Goal: Transaction & Acquisition: Purchase product/service

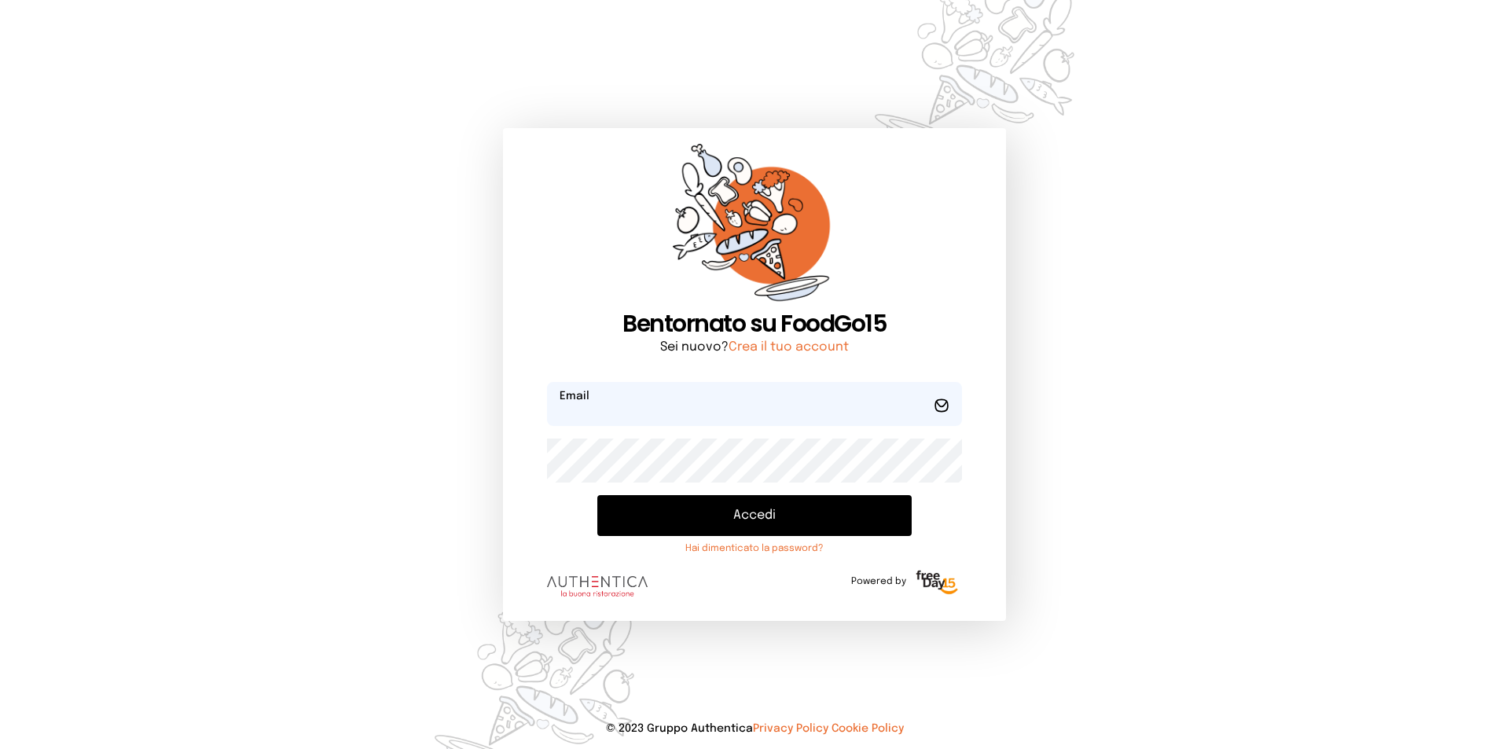
type input "**********"
click at [751, 519] on button "Accedi" at bounding box center [754, 515] width 314 height 41
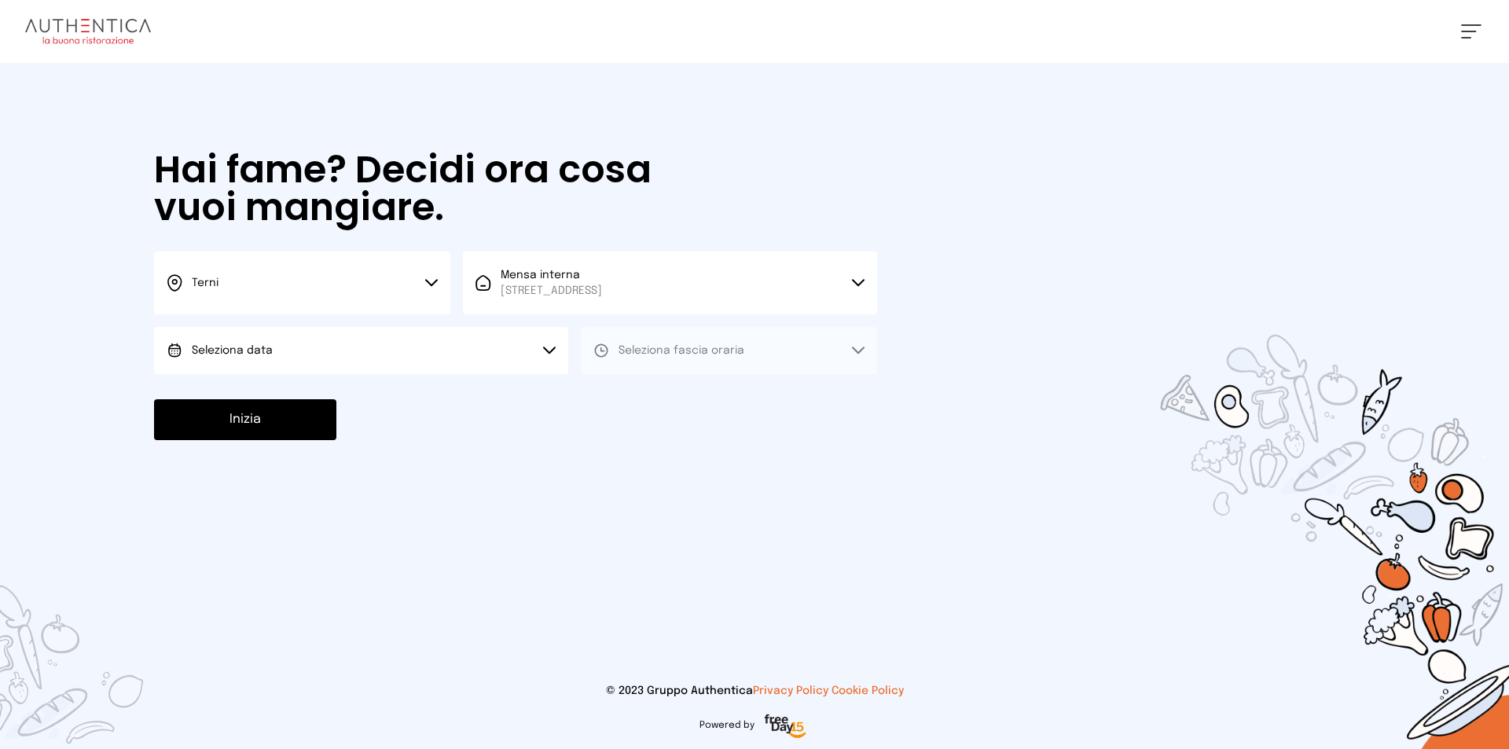
click at [351, 359] on button "Seleziona data" at bounding box center [361, 350] width 414 height 47
click at [362, 391] on li "[DATE], [DATE]" at bounding box center [361, 394] width 414 height 41
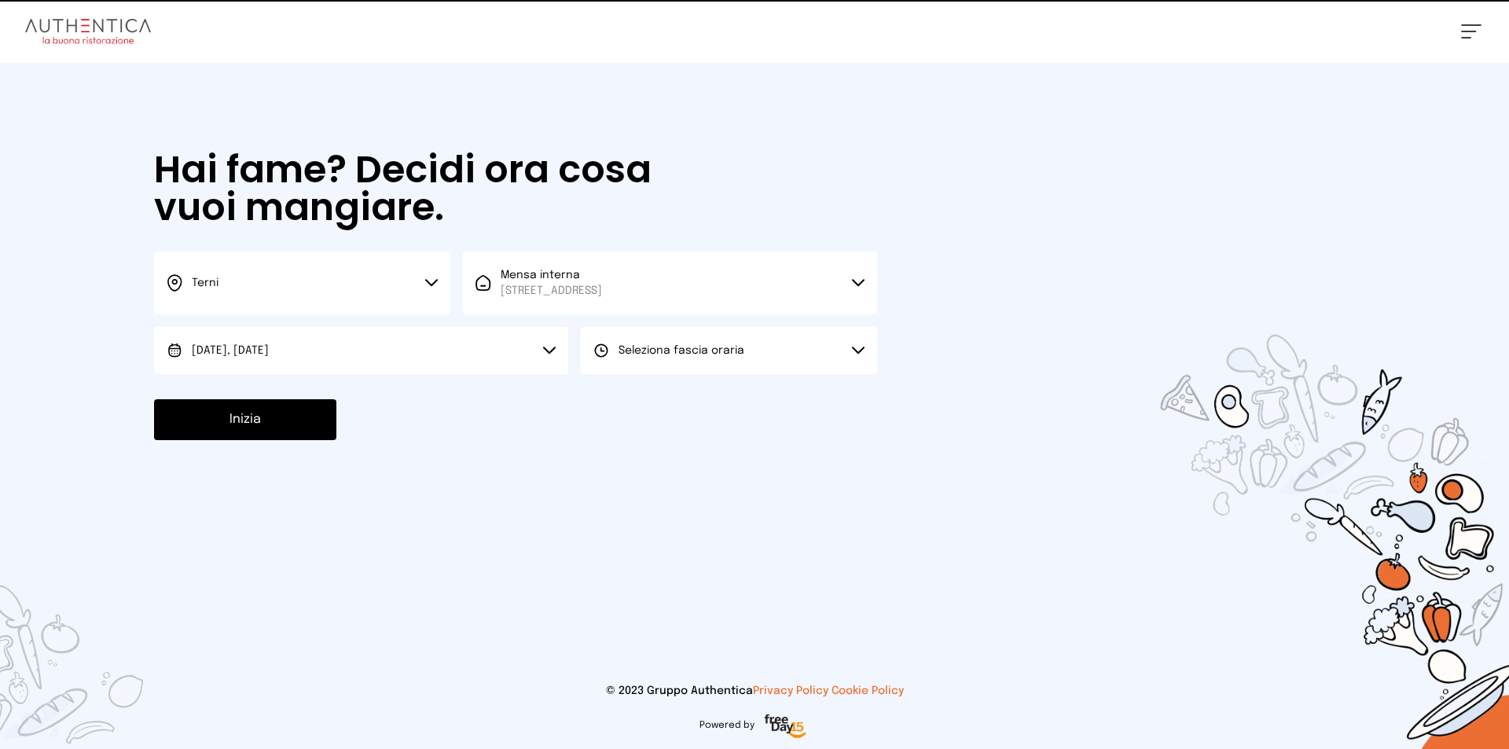
click at [699, 353] on span "Seleziona fascia oraria" at bounding box center [682, 350] width 126 height 11
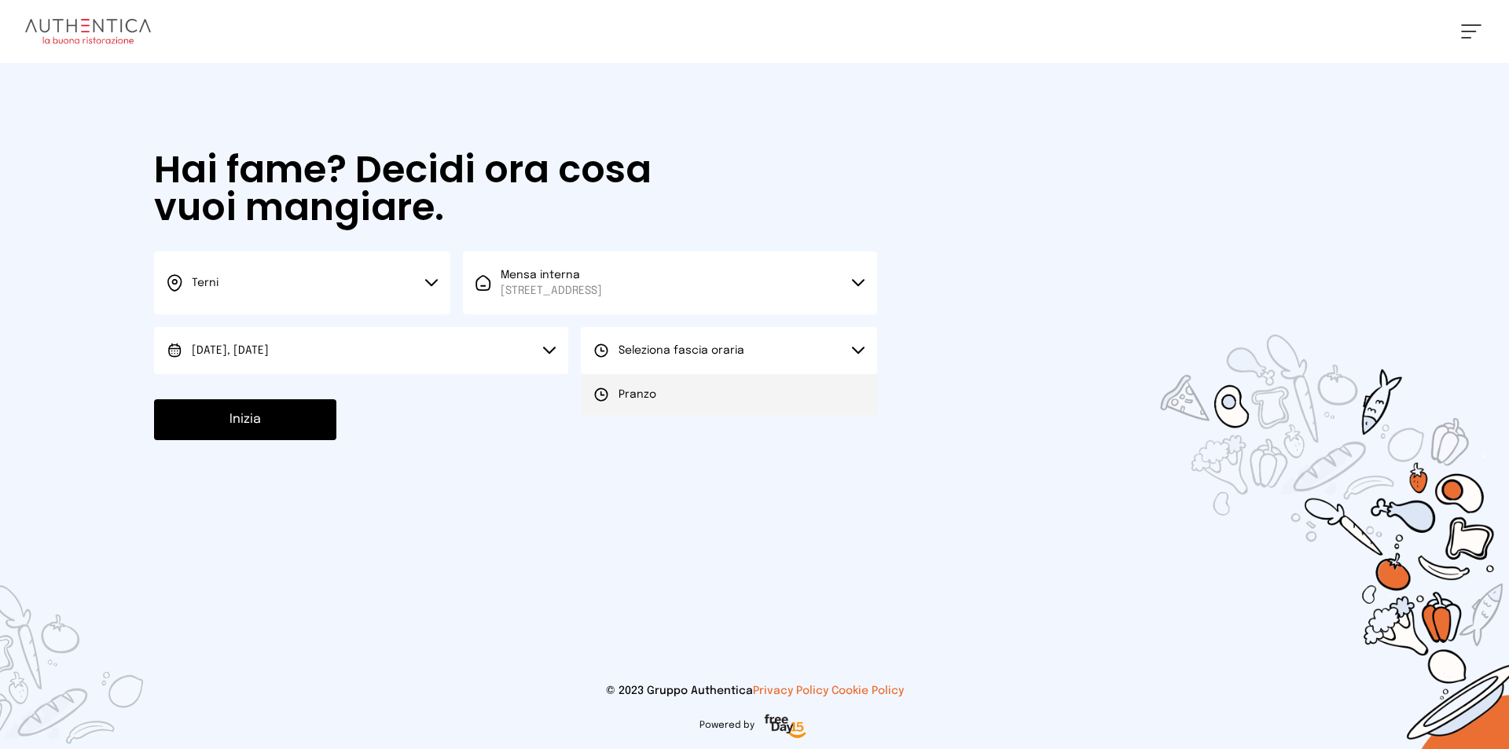
click at [687, 395] on li "Pranzo" at bounding box center [729, 394] width 296 height 41
click at [266, 411] on button "Inizia" at bounding box center [245, 419] width 182 height 41
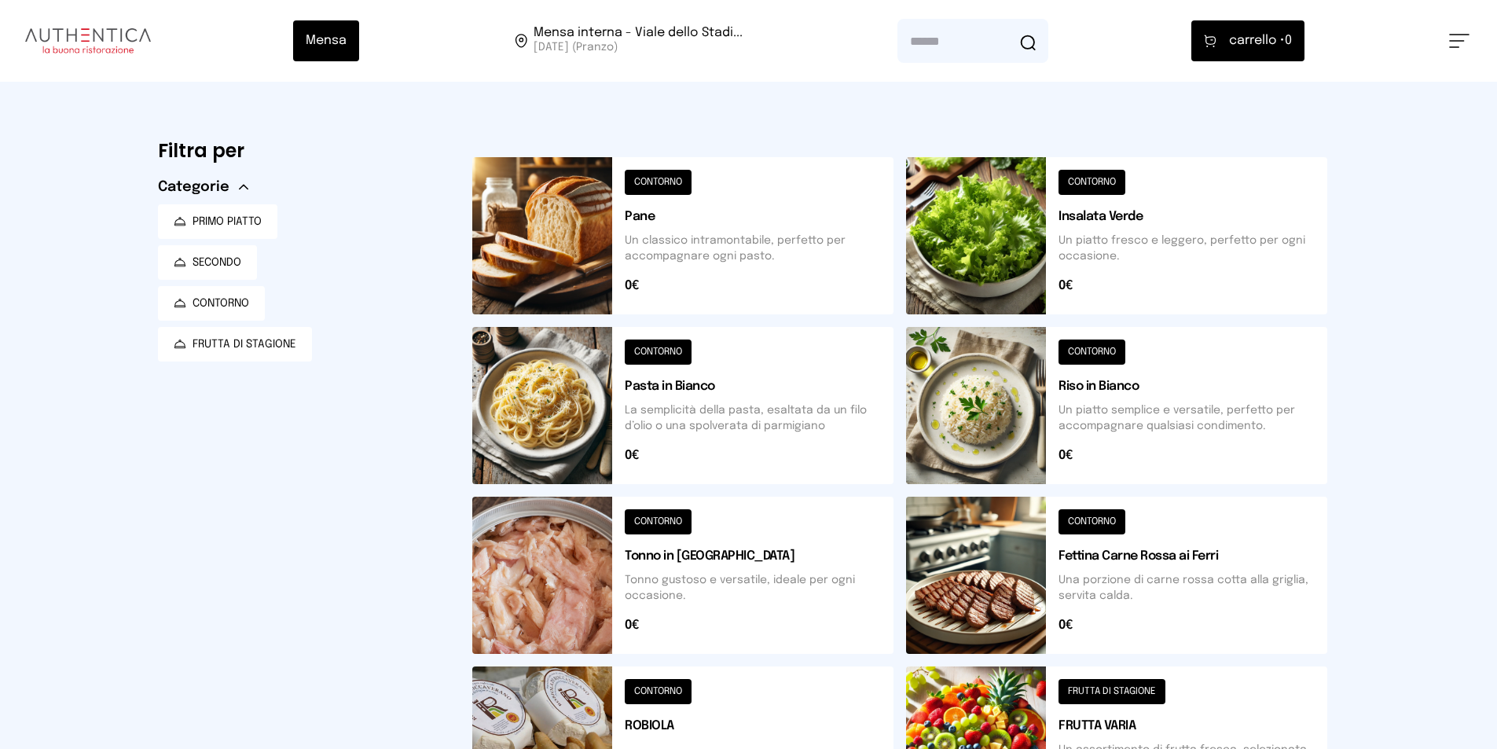
click at [659, 183] on button at bounding box center [682, 235] width 421 height 157
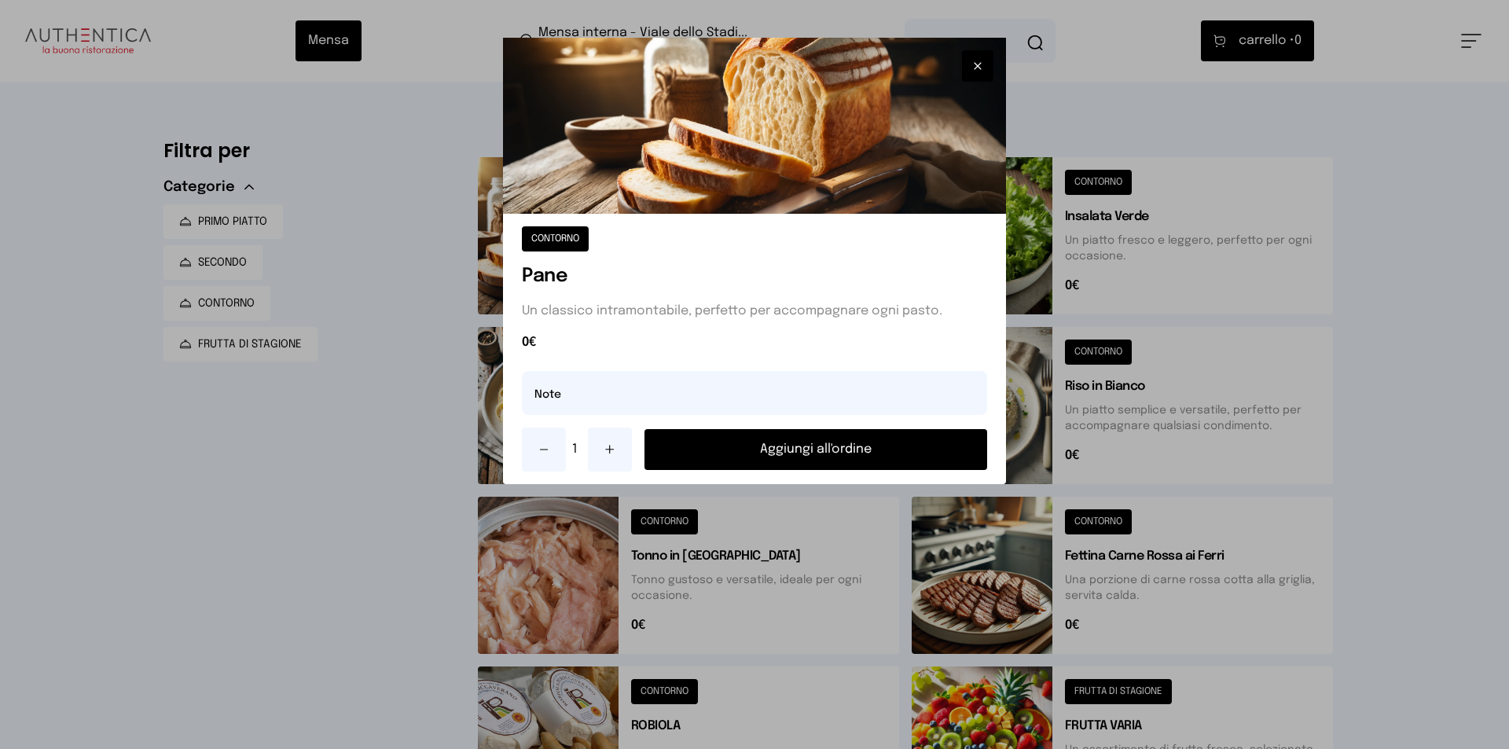
click at [791, 453] on button "Aggiungi all'ordine" at bounding box center [815, 449] width 343 height 41
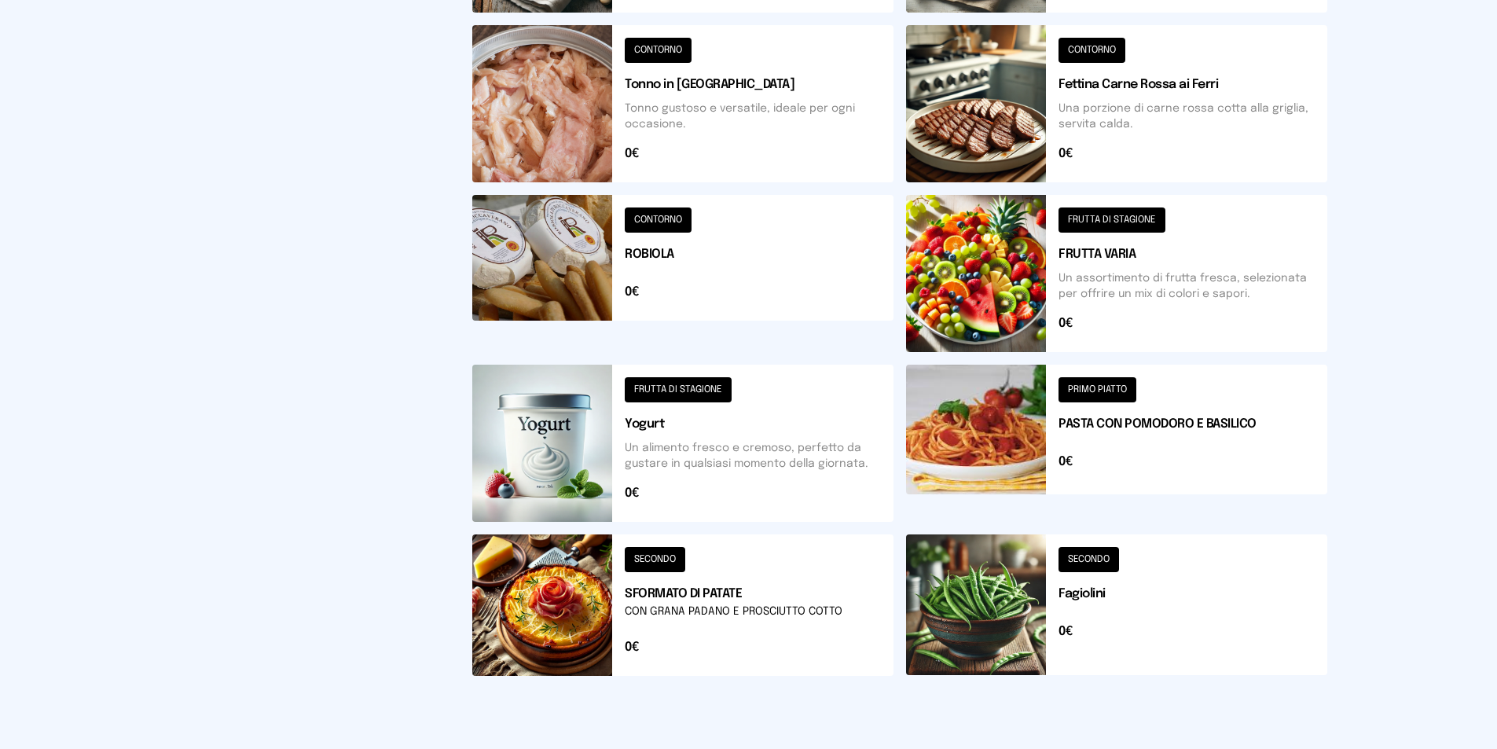
scroll to position [537, 0]
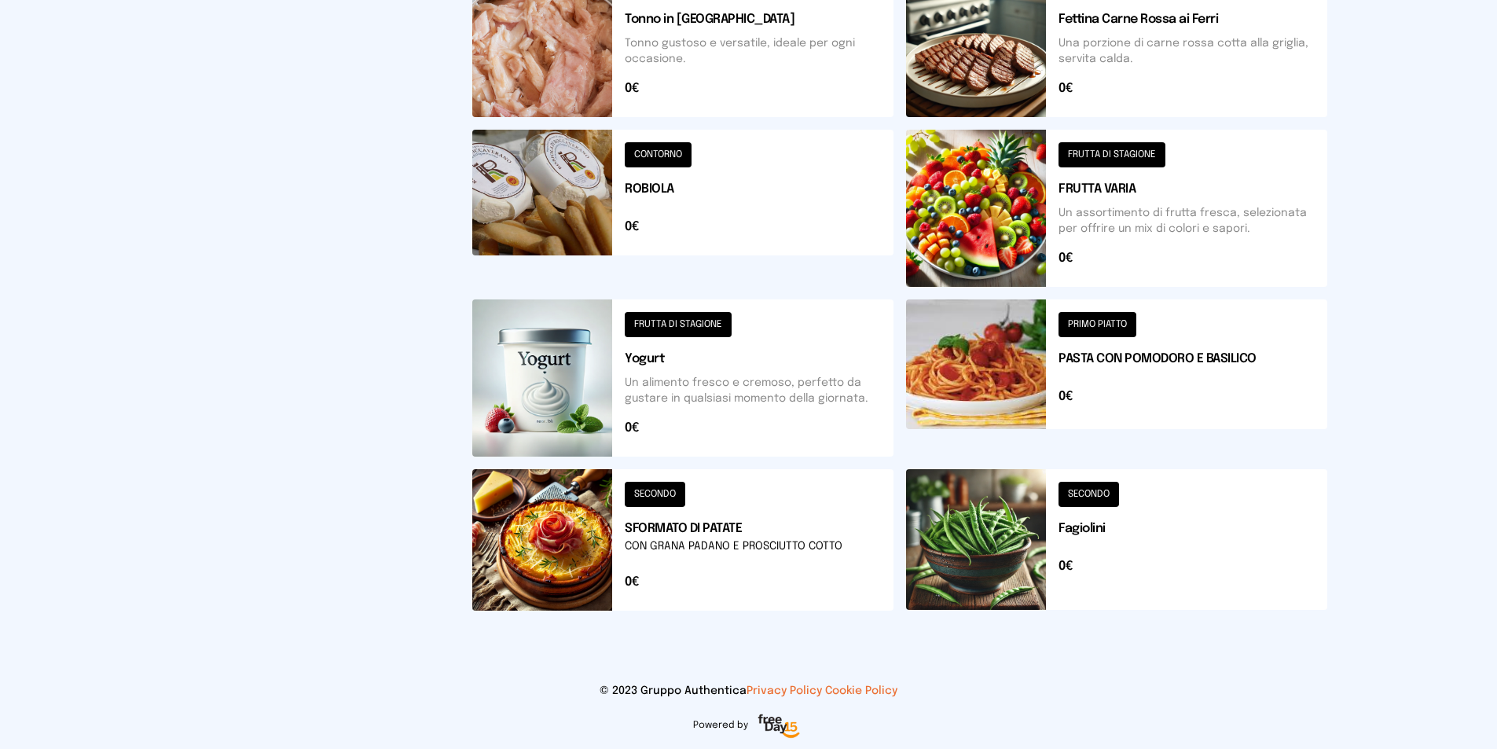
click at [672, 491] on button at bounding box center [682, 539] width 421 height 141
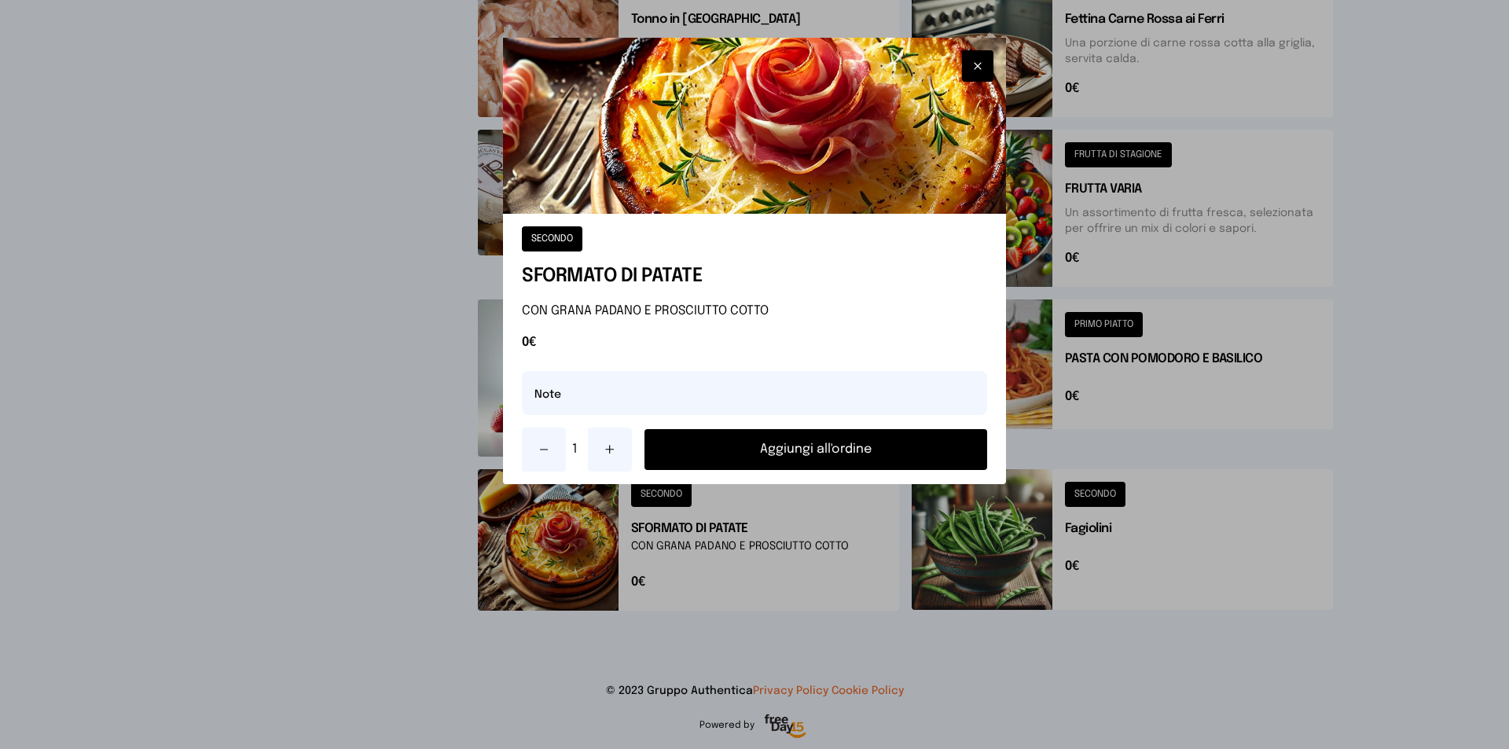
click at [740, 452] on button "Aggiungi all'ordine" at bounding box center [815, 449] width 343 height 41
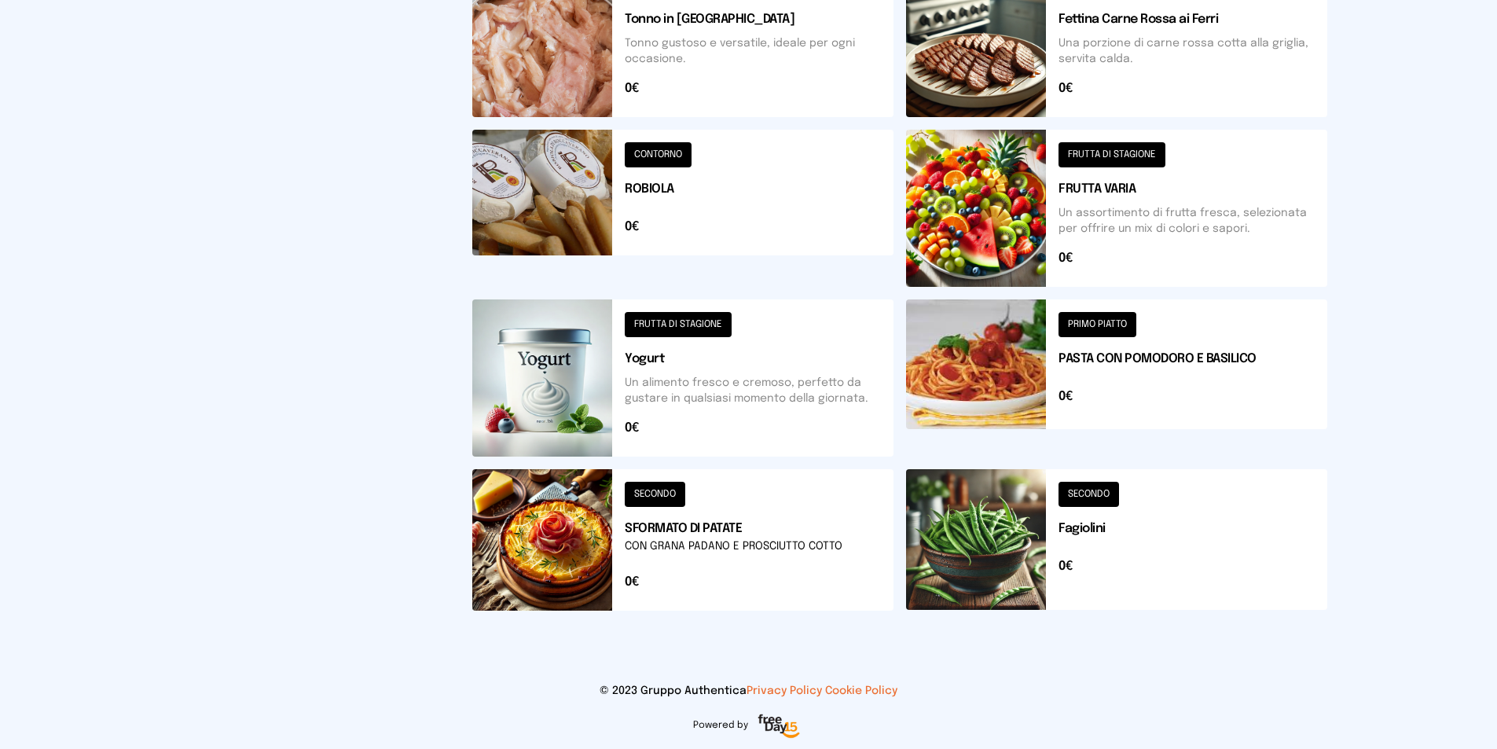
click at [1095, 493] on button at bounding box center [1116, 539] width 421 height 141
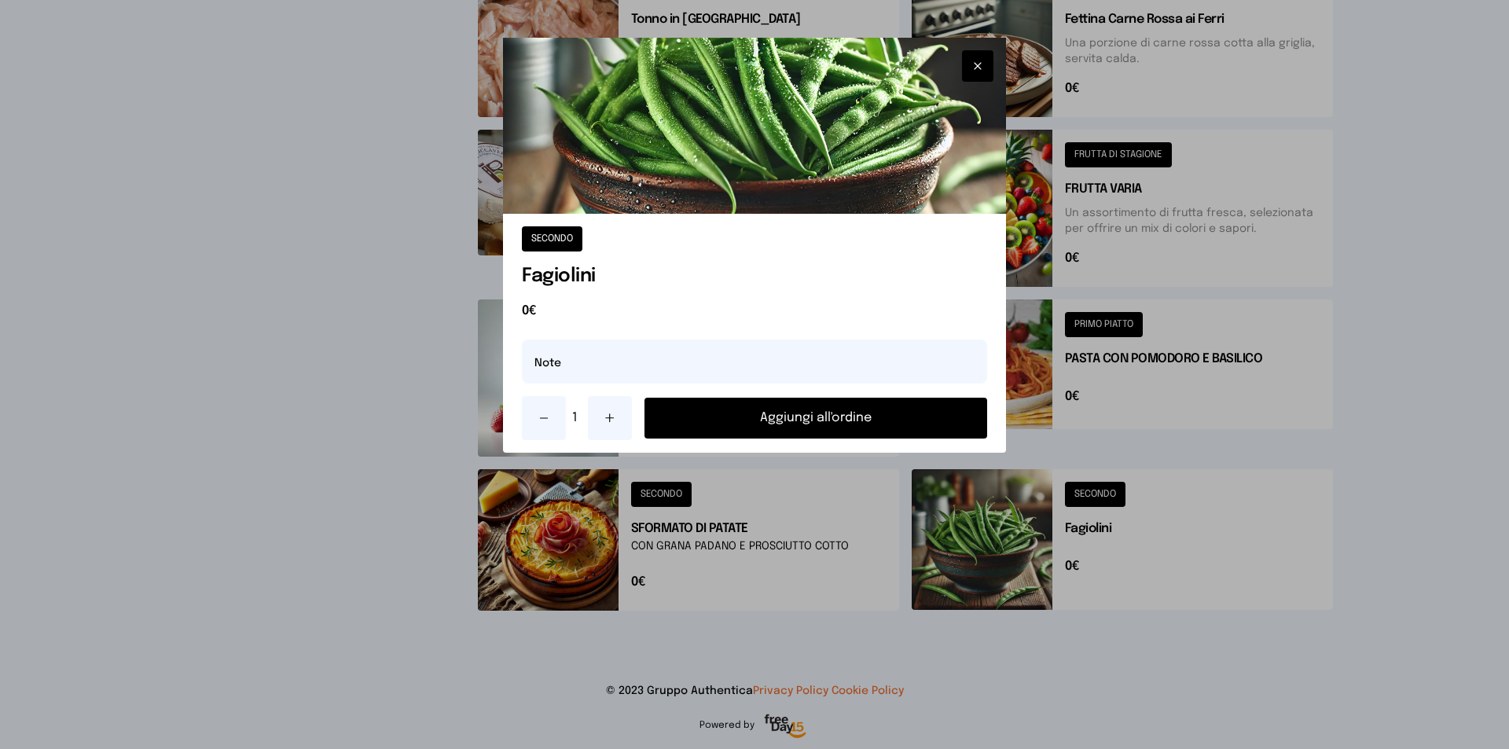
click at [861, 413] on button "Aggiungi all'ordine" at bounding box center [815, 418] width 343 height 41
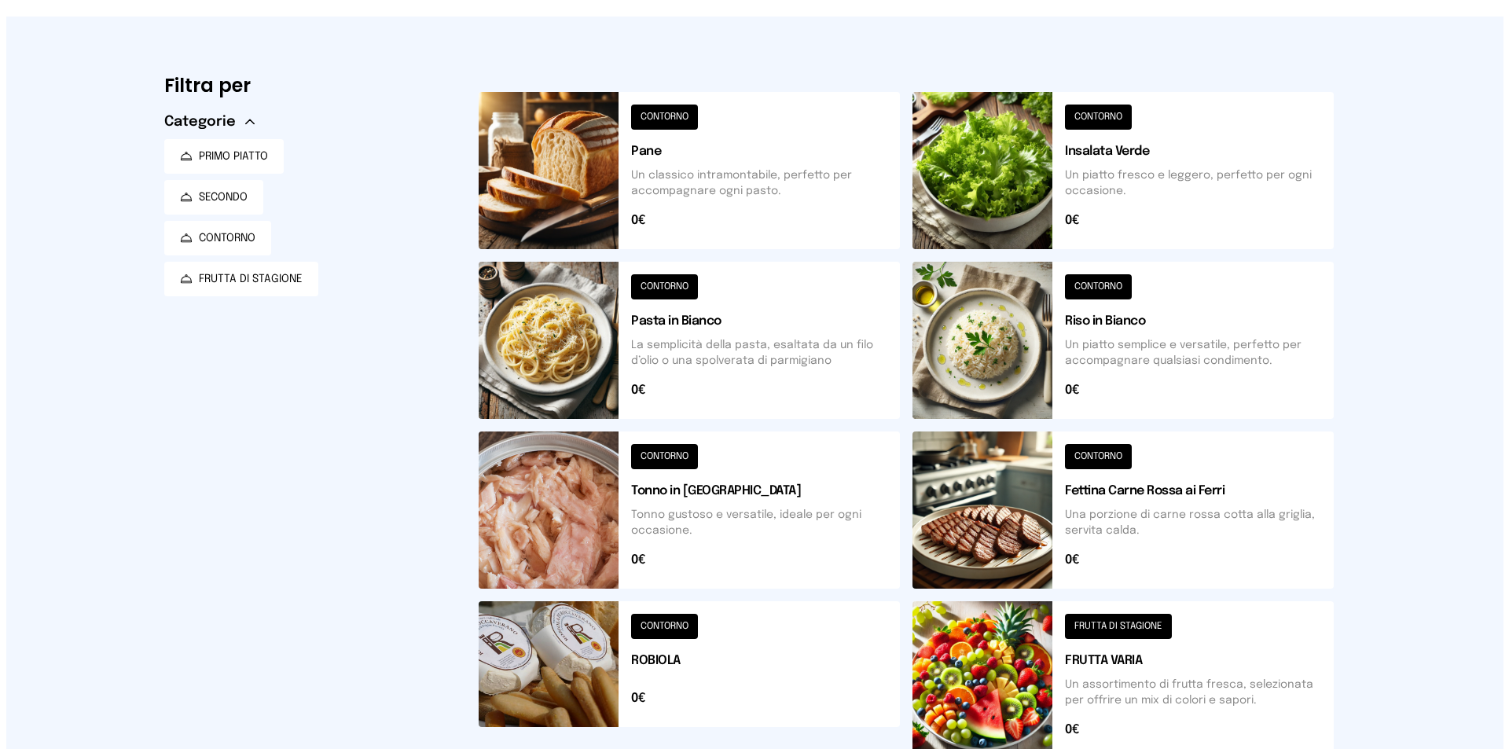
scroll to position [0, 0]
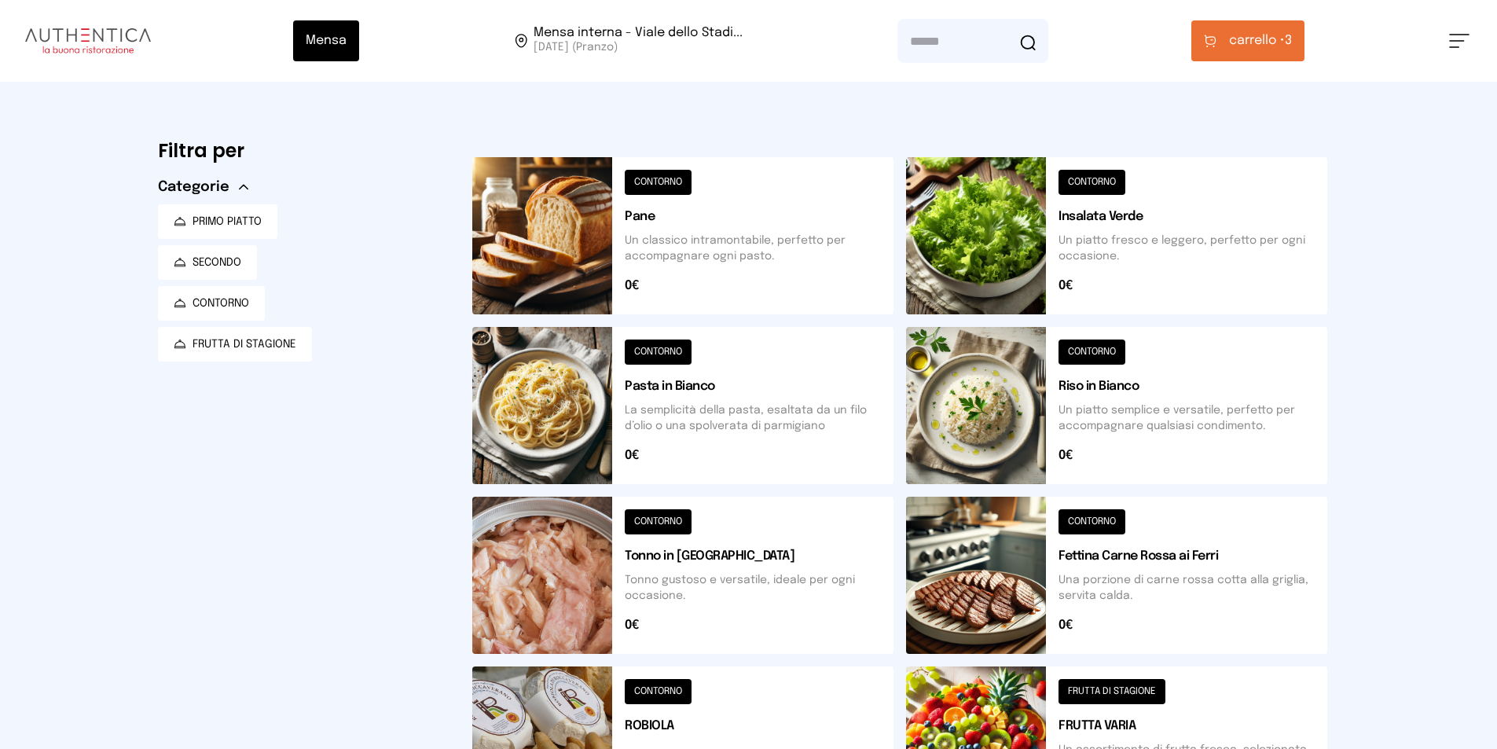
click at [1247, 50] on span "carrello •" at bounding box center [1257, 40] width 56 height 19
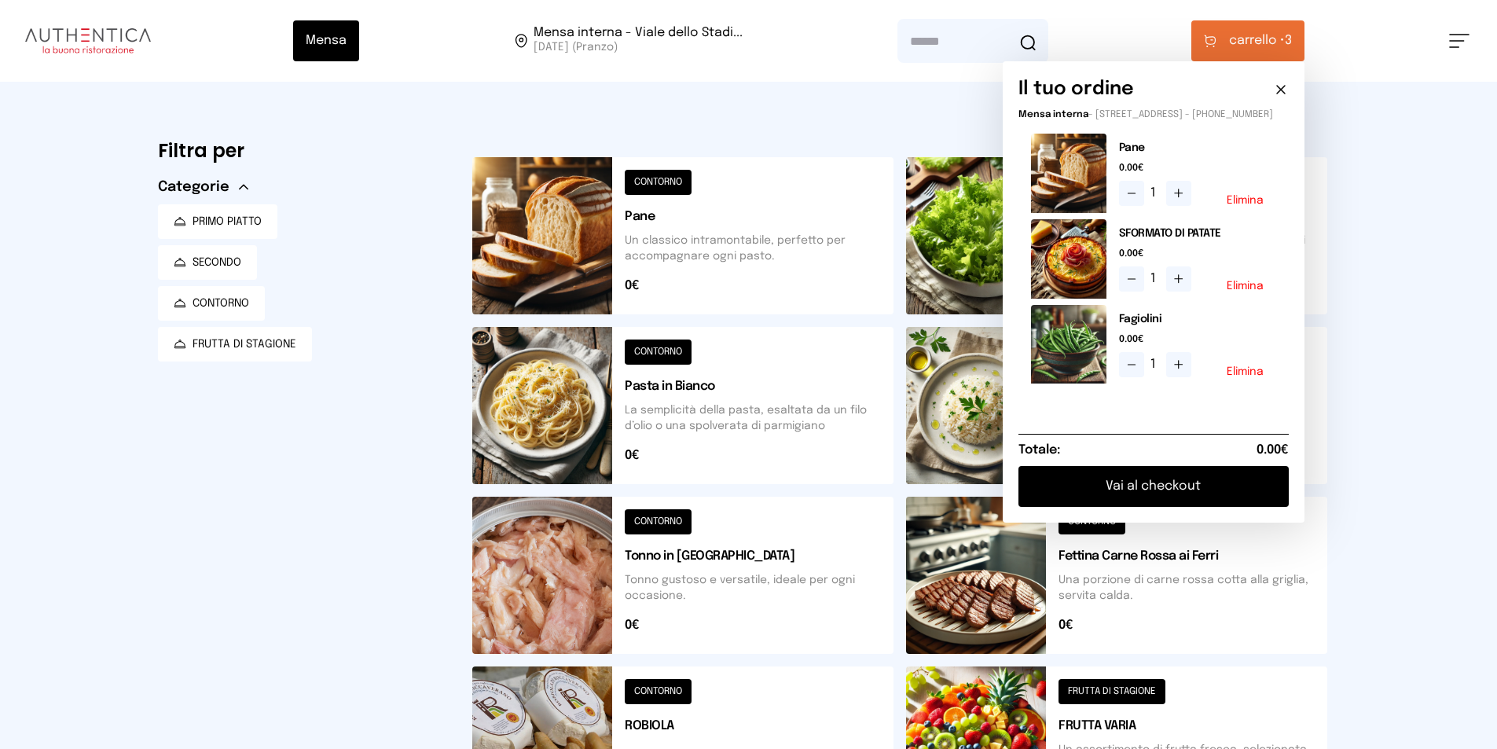
click at [1154, 498] on button "Vai al checkout" at bounding box center [1154, 486] width 270 height 41
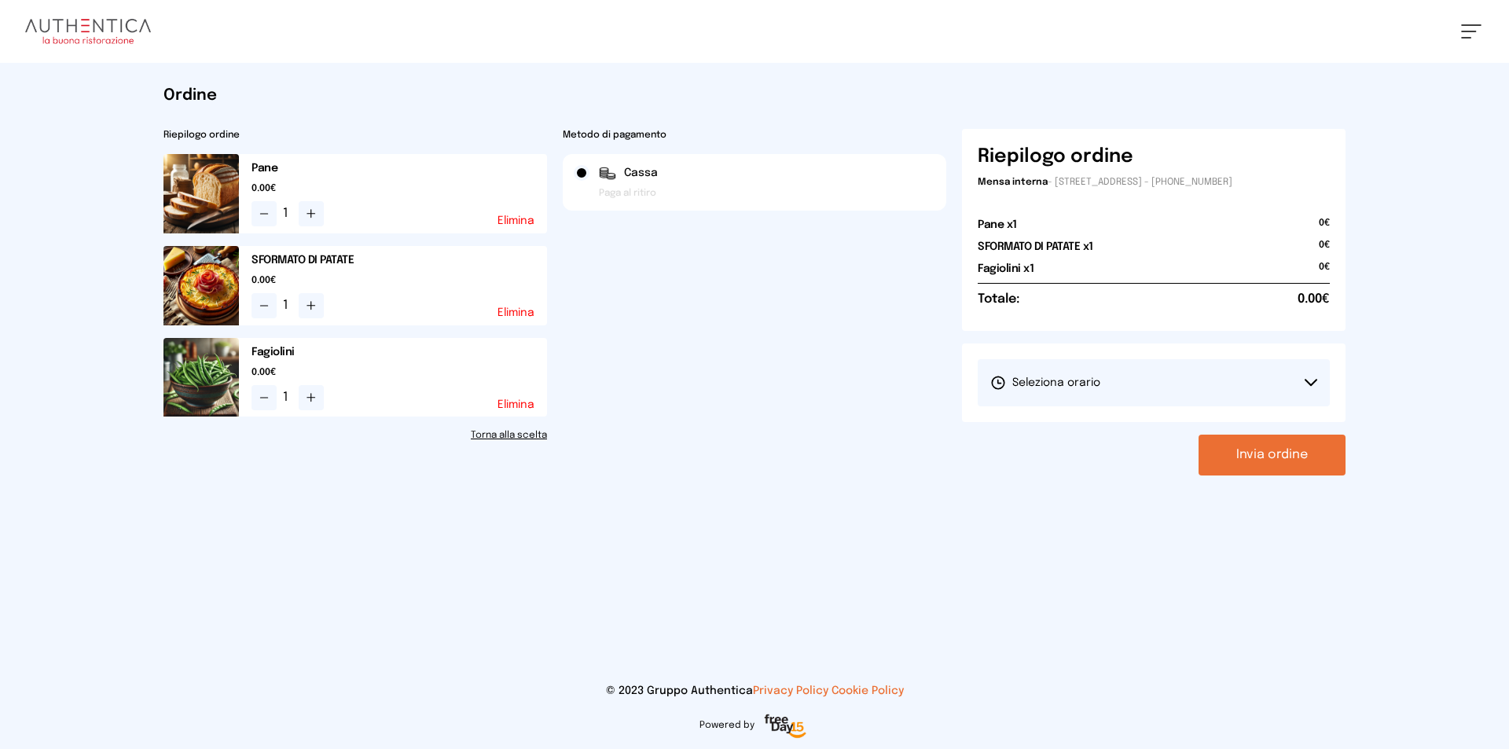
click at [1133, 385] on button "Seleziona orario" at bounding box center [1154, 382] width 352 height 47
click at [1104, 424] on span "1° Turno (13:00 - 15:00)" at bounding box center [1049, 427] width 119 height 16
click at [1287, 463] on button "Invia ordine" at bounding box center [1272, 455] width 147 height 41
